Goal: Information Seeking & Learning: Learn about a topic

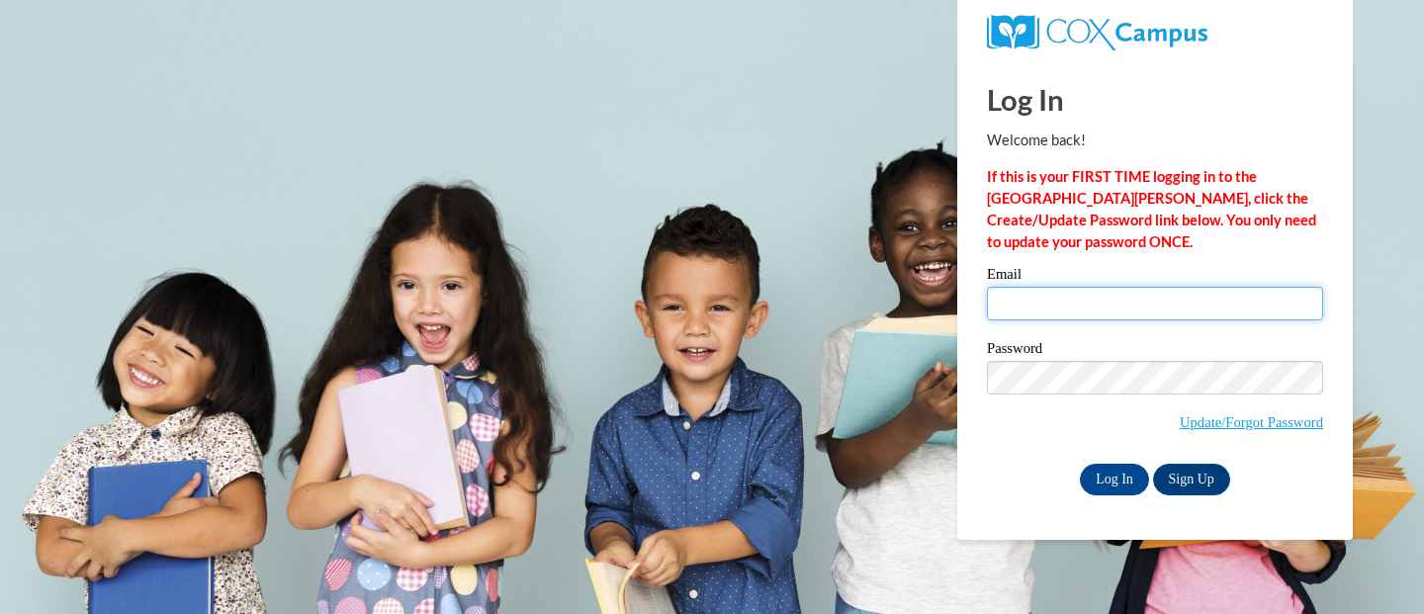
click at [1032, 316] on input "Email" at bounding box center [1155, 304] width 336 height 34
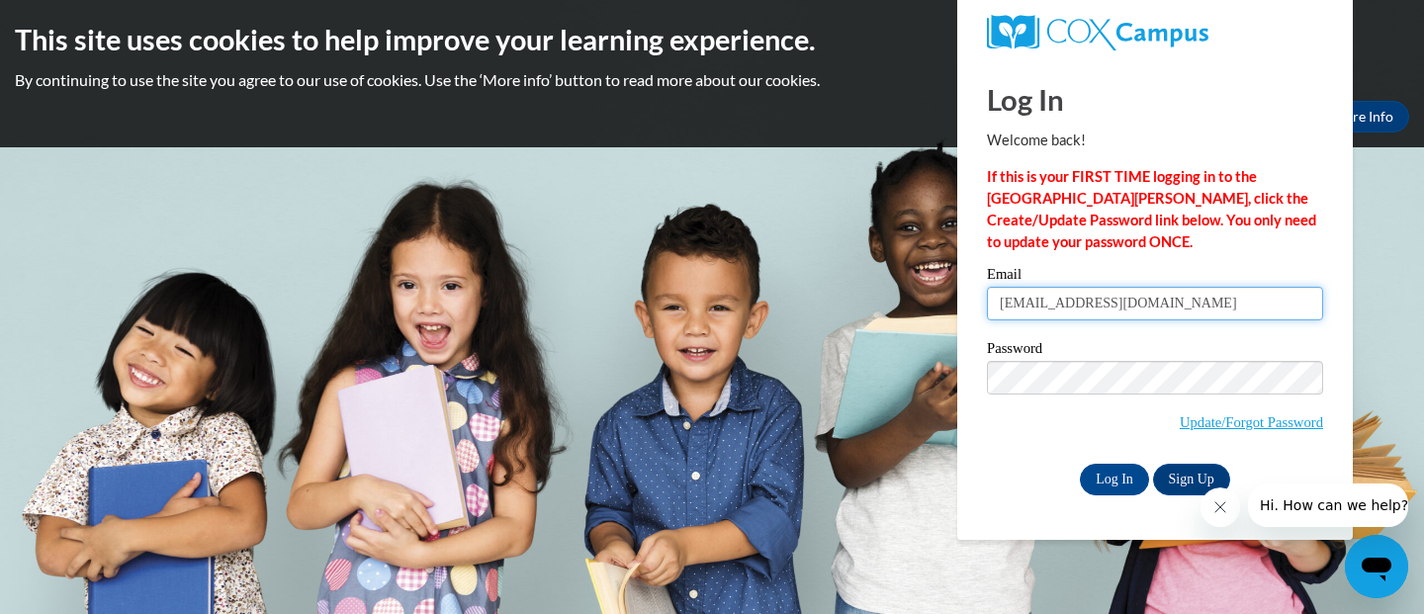
type input "[EMAIL_ADDRESS][DOMAIN_NAME]"
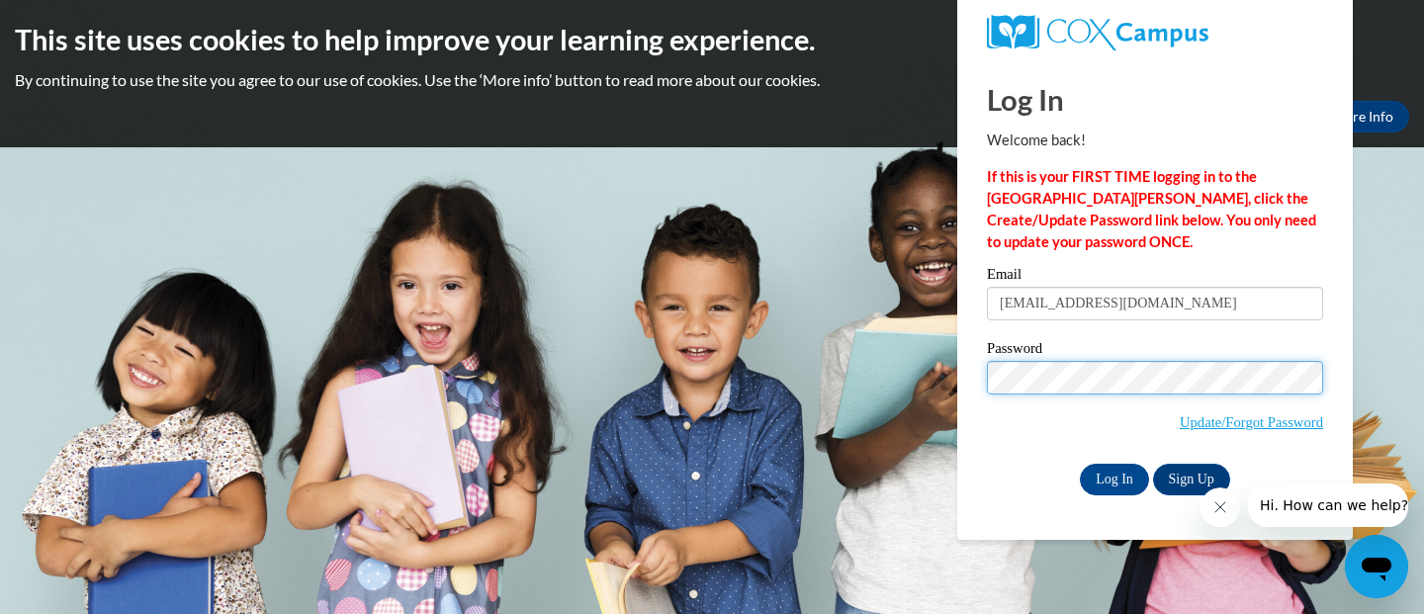
click at [1080, 464] on input "Log In" at bounding box center [1114, 480] width 69 height 32
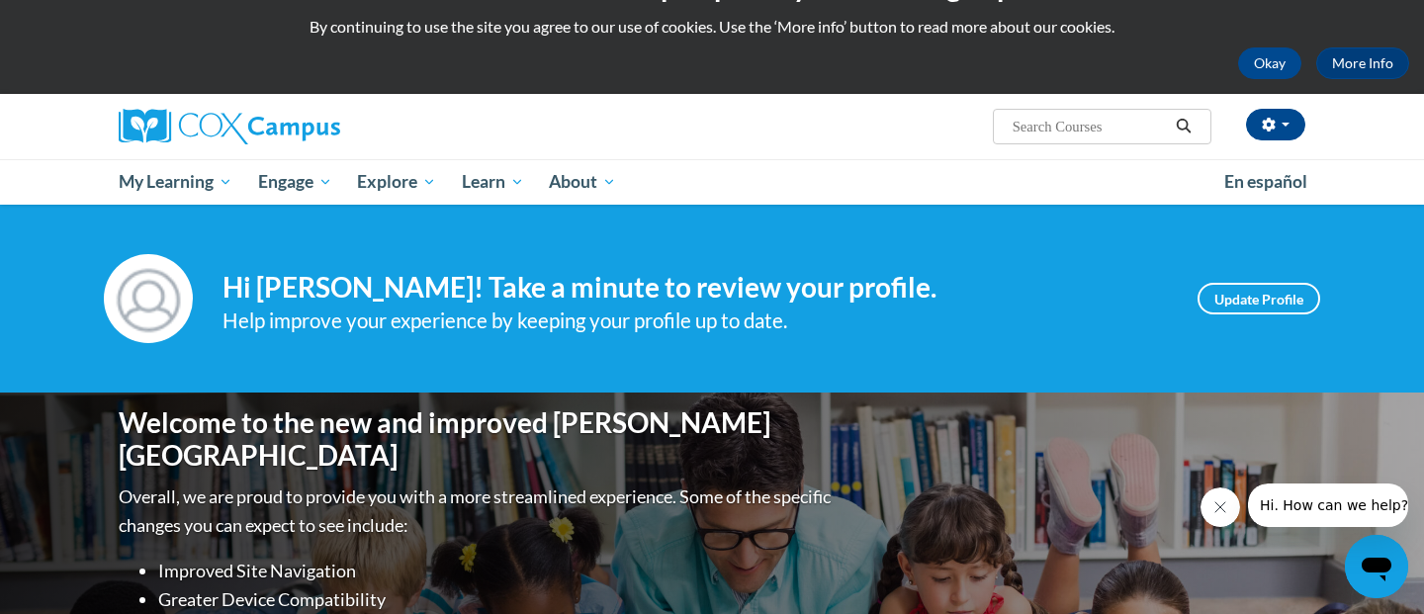
scroll to position [57, 0]
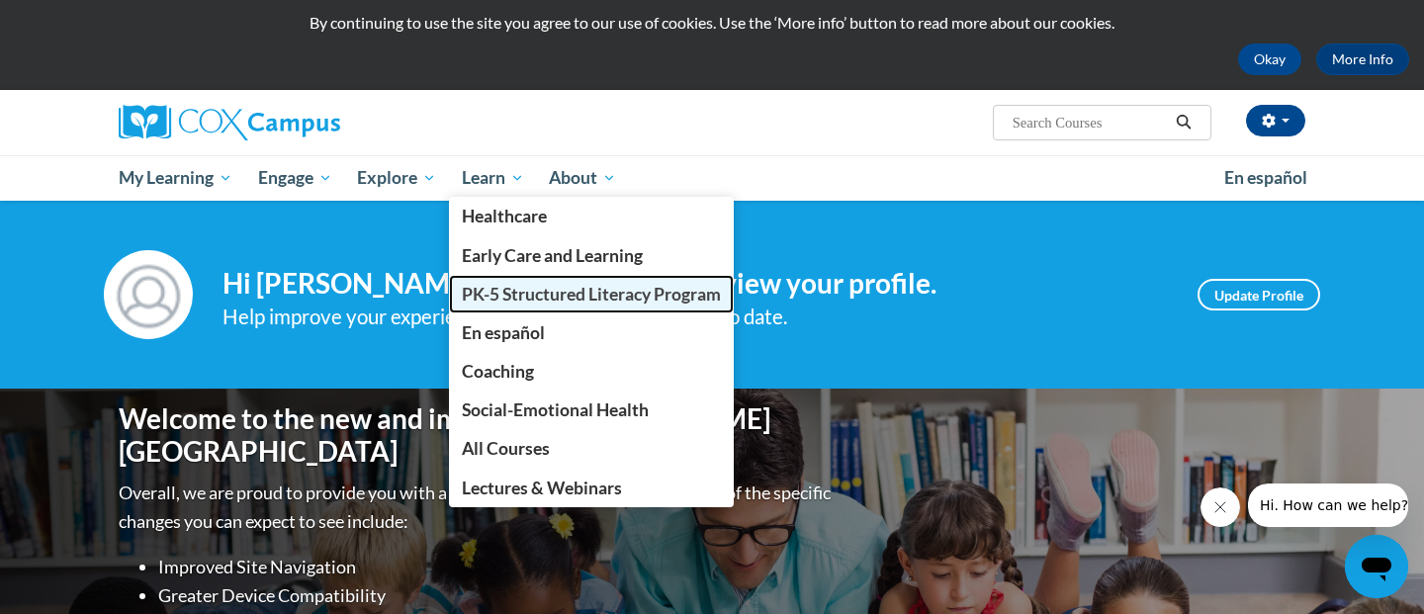
click at [550, 302] on span "PK-5 Structured Literacy Program" at bounding box center [591, 294] width 259 height 21
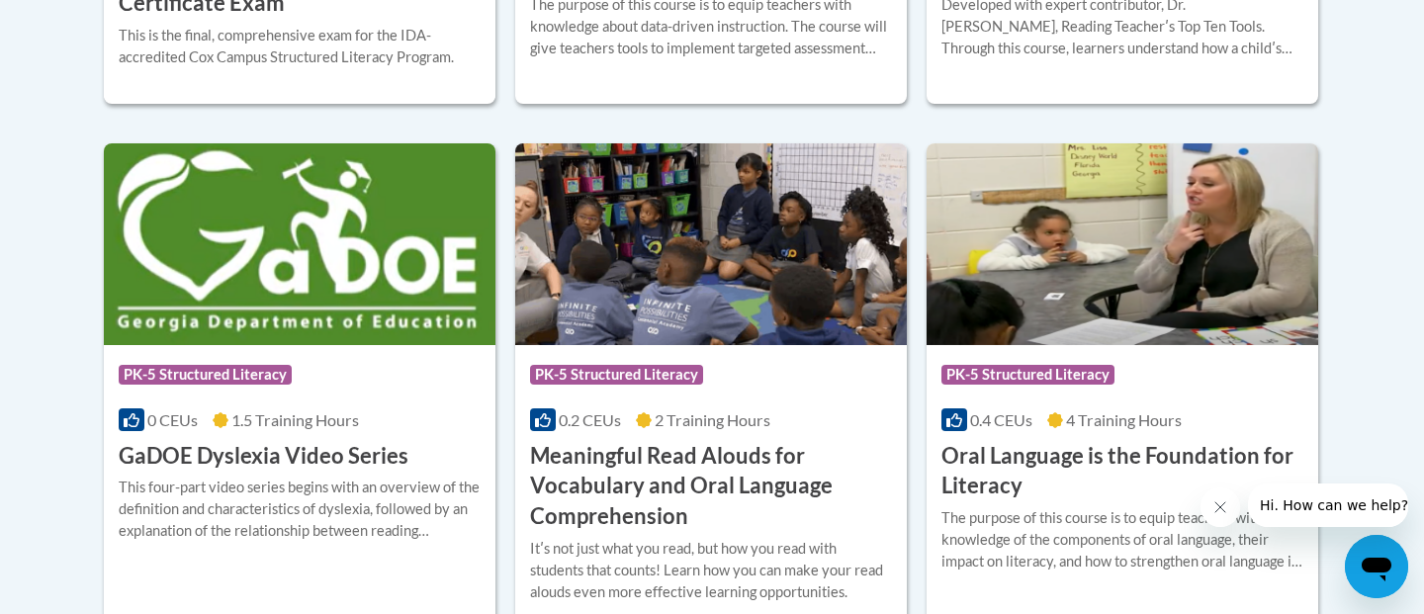
scroll to position [1238, 0]
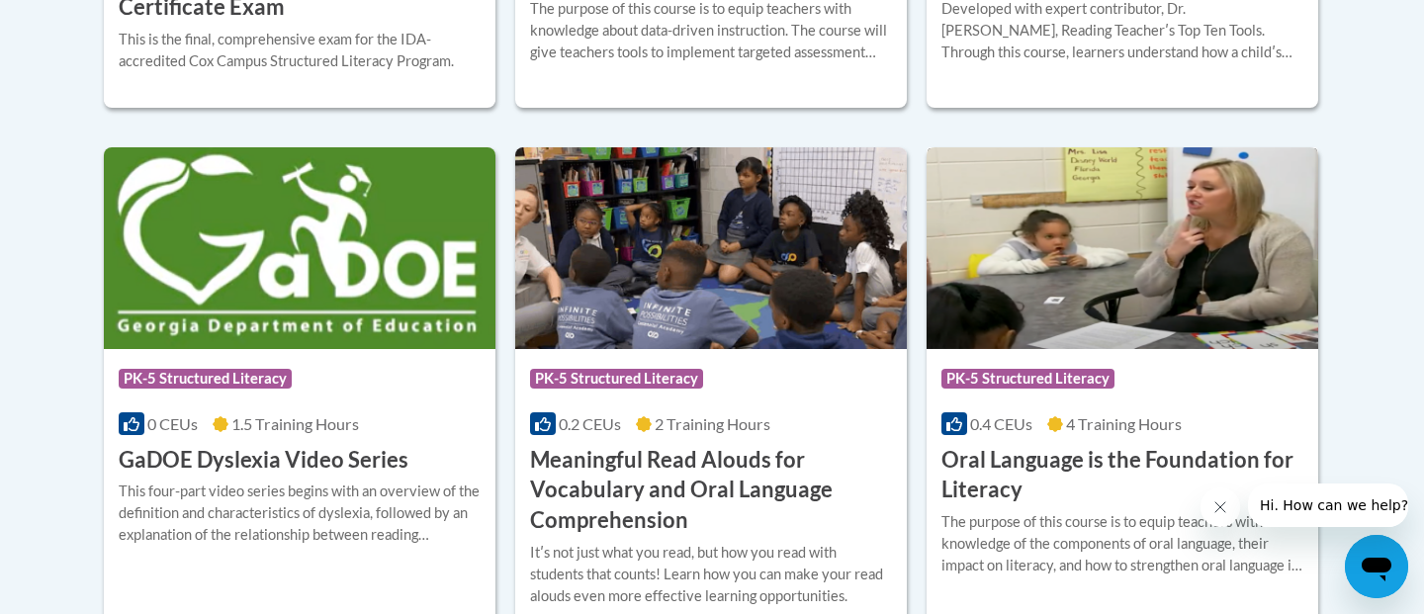
click at [1057, 422] on icon at bounding box center [1055, 424] width 16 height 16
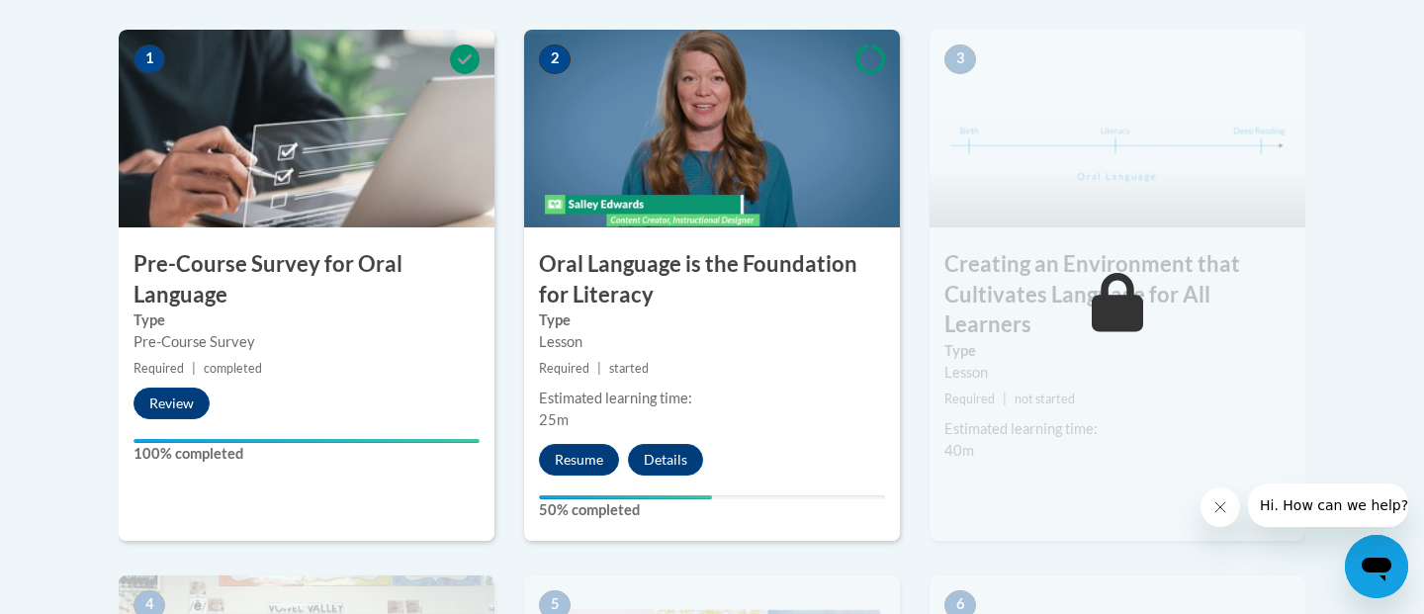
scroll to position [641, 0]
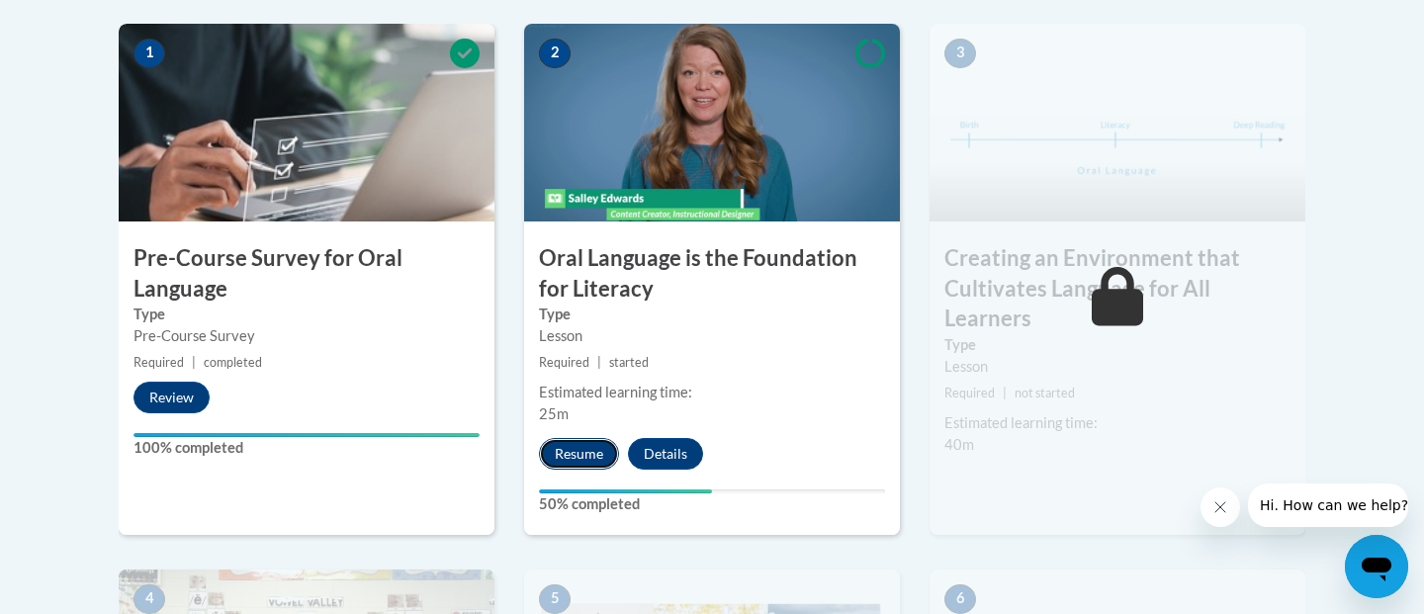
click at [596, 445] on button "Resume" at bounding box center [579, 454] width 80 height 32
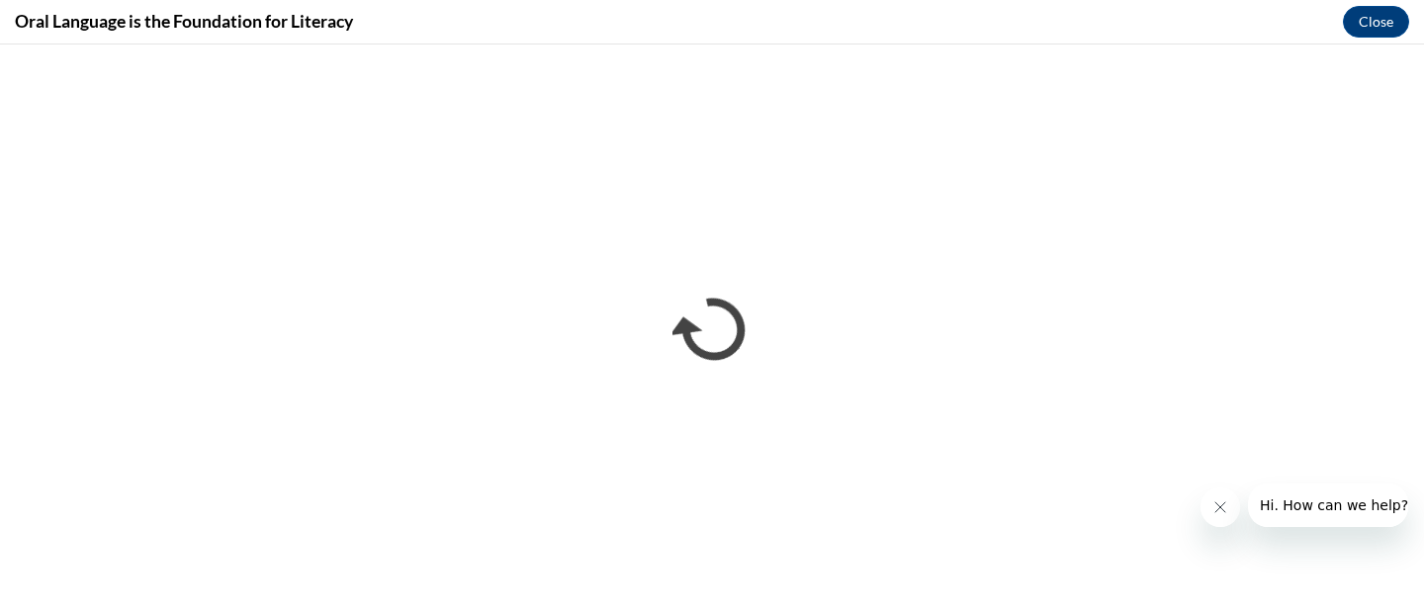
scroll to position [0, 0]
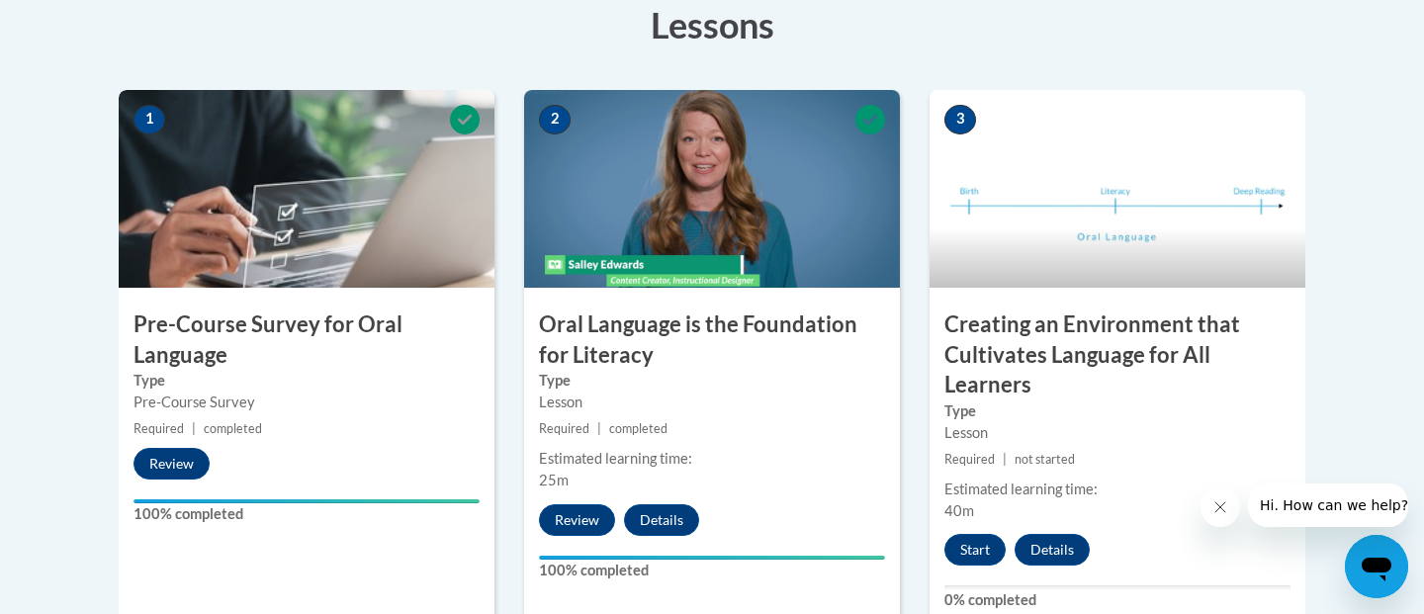
scroll to position [572, 0]
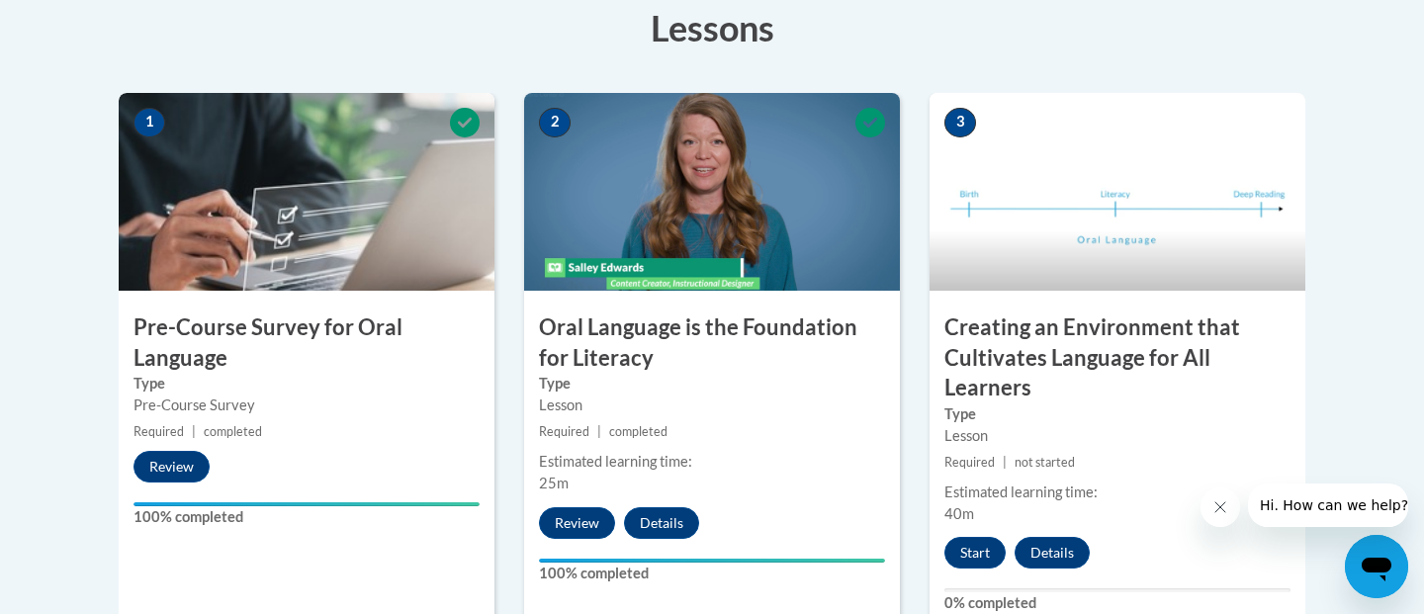
click at [1065, 254] on img at bounding box center [1117, 192] width 376 height 198
click at [973, 548] on button "Start" at bounding box center [974, 553] width 61 height 32
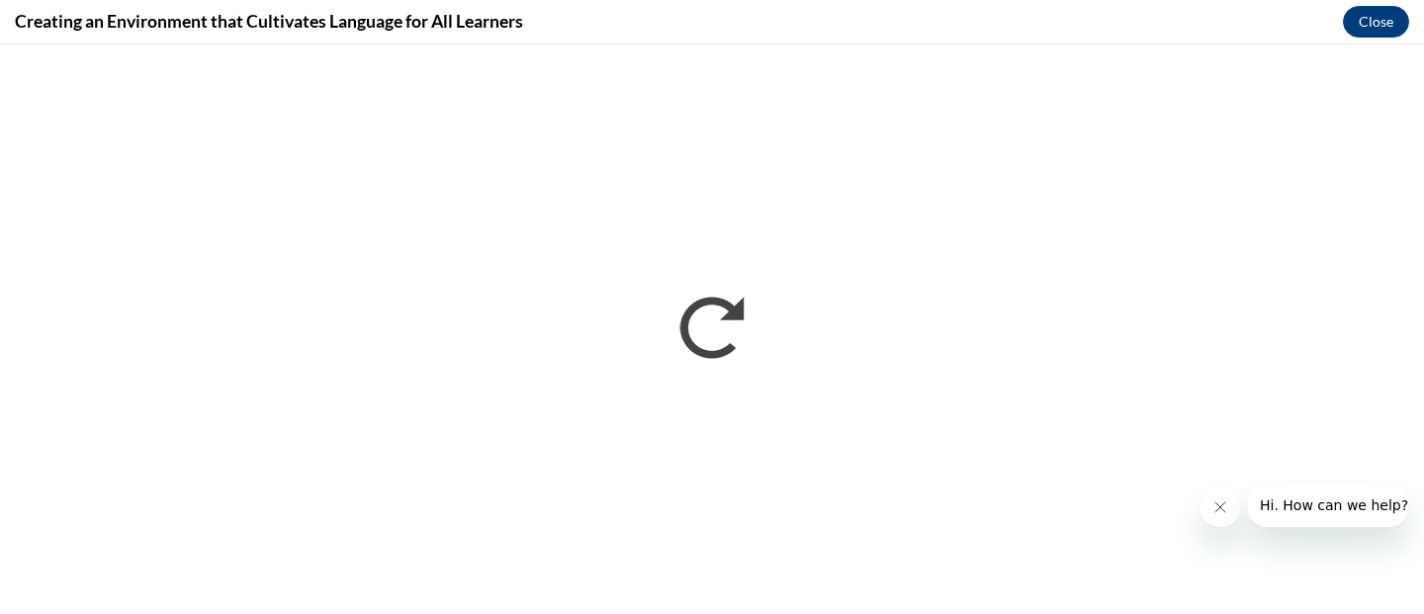
scroll to position [0, 0]
click at [1377, 23] on button "Close" at bounding box center [1376, 22] width 66 height 32
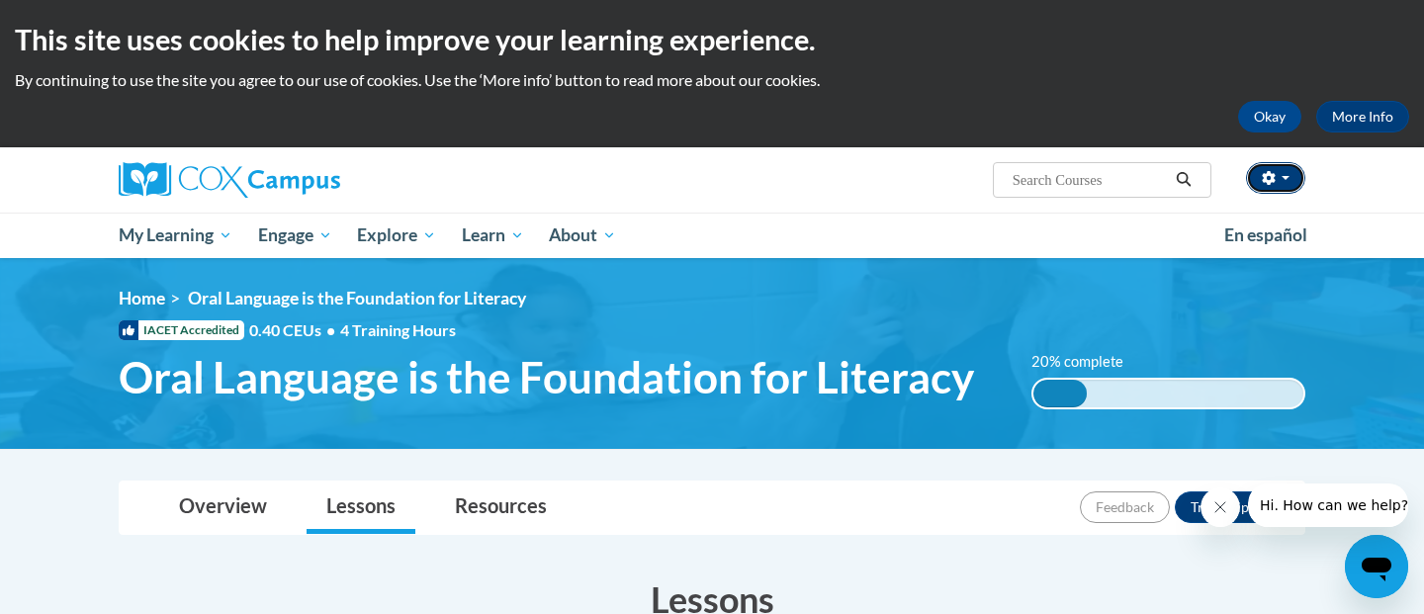
click at [1290, 185] on button "button" at bounding box center [1275, 178] width 59 height 32
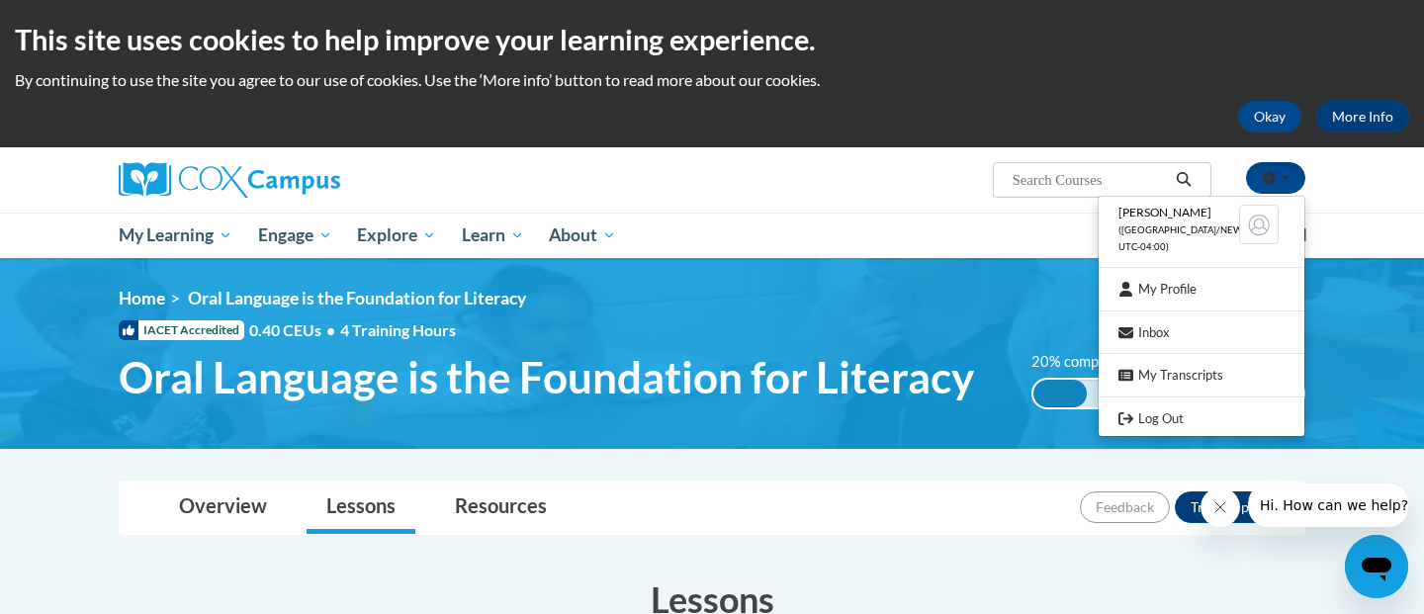
click at [1196, 431] on ul "[PERSON_NAME] ([GEOGRAPHIC_DATA]/New_York UTC-04:00) My Profile Inbox My Transc…" at bounding box center [1202, 316] width 208 height 240
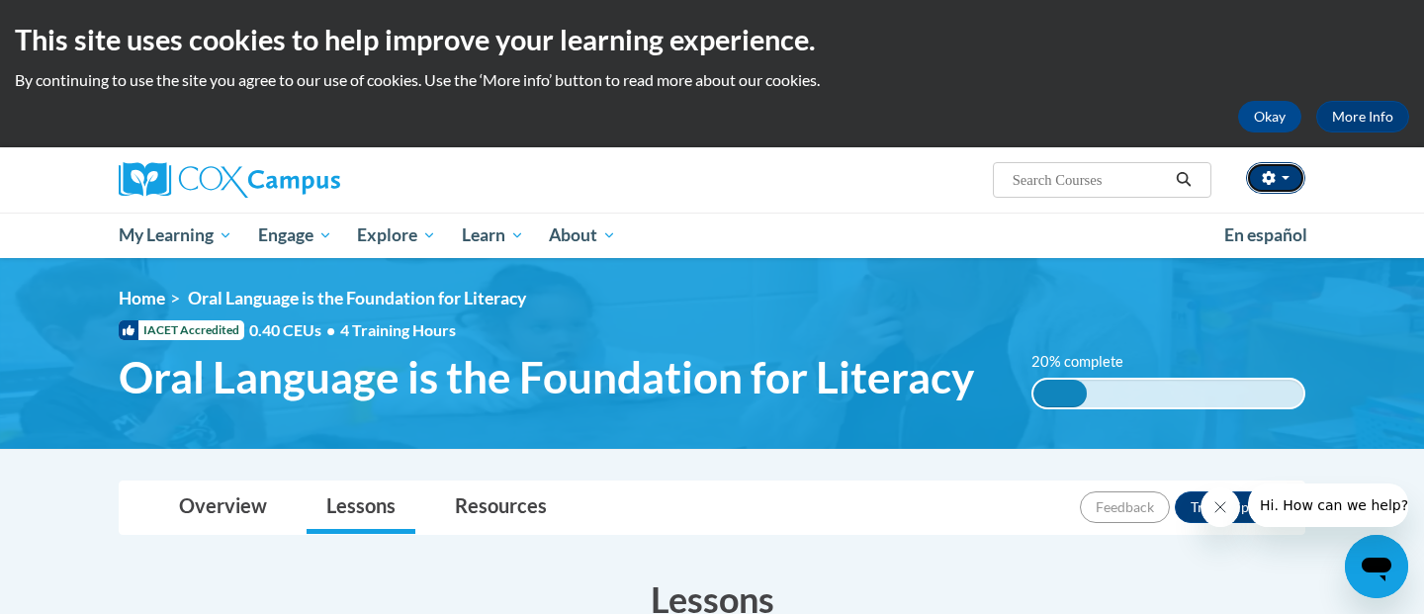
click at [1276, 187] on button "button" at bounding box center [1275, 178] width 59 height 32
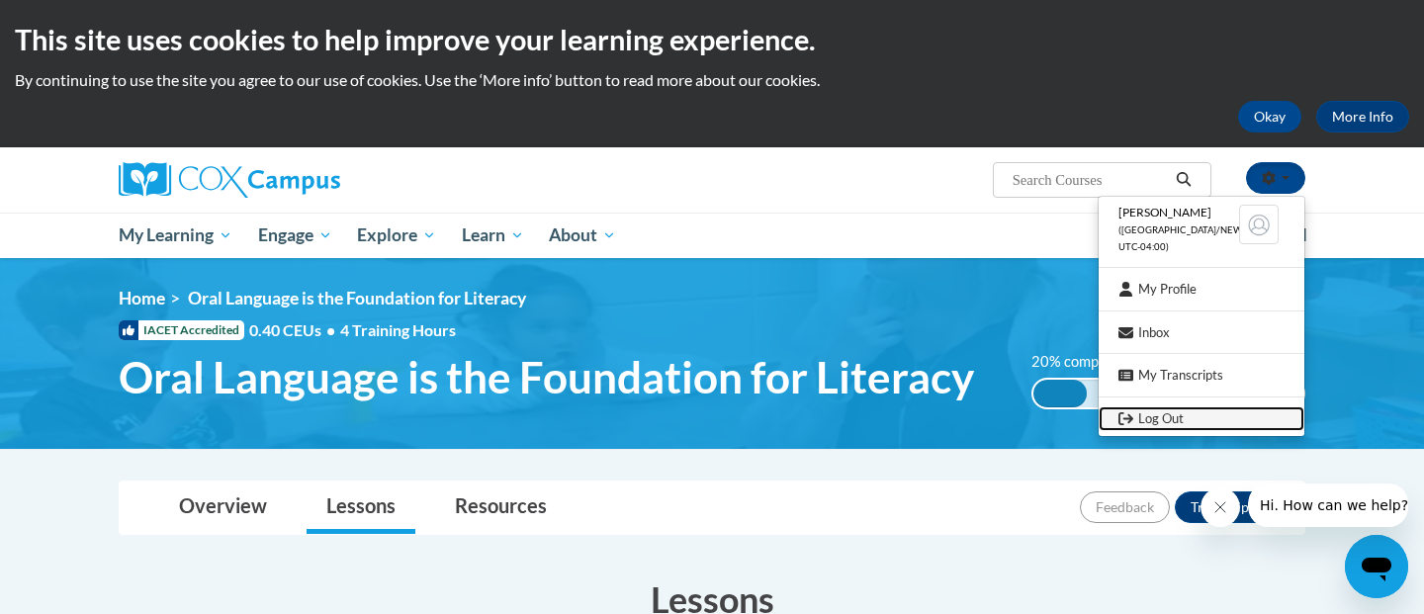
click at [1157, 419] on link "Log Out" at bounding box center [1202, 418] width 206 height 25
